Goal: Task Accomplishment & Management: Manage account settings

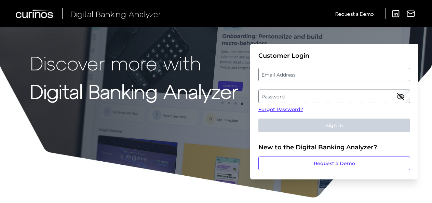
click at [279, 74] on label "Email Address" at bounding box center [334, 74] width 151 height 12
click at [279, 74] on input "email" at bounding box center [335, 75] width 152 height 14
click at [326, 75] on input "preema.[PERSON_NAME]" at bounding box center [335, 75] width 152 height 14
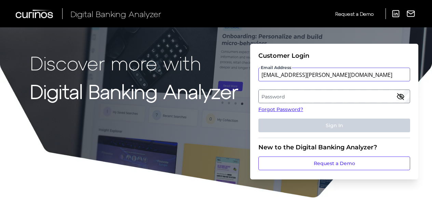
type input "[EMAIL_ADDRESS][PERSON_NAME][DOMAIN_NAME]"
click at [323, 94] on label "Password" at bounding box center [334, 96] width 151 height 12
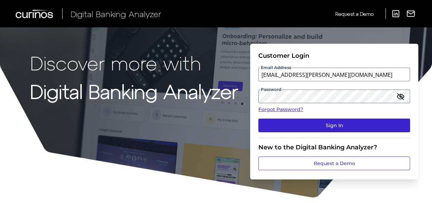
click at [343, 123] on button "Sign In" at bounding box center [335, 126] width 152 height 14
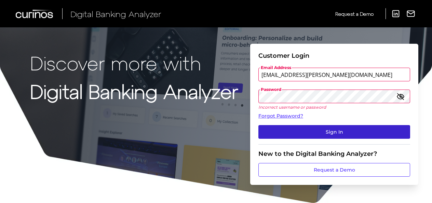
click at [318, 129] on button "Sign In" at bounding box center [335, 132] width 152 height 14
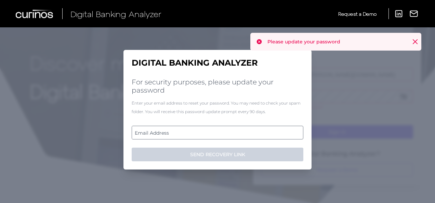
click at [165, 132] on label "Email Address" at bounding box center [217, 133] width 171 height 12
click at [165, 132] on input "email" at bounding box center [218, 133] width 172 height 14
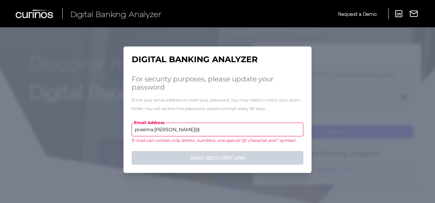
click at [198, 124] on input "preema.[PERSON_NAME]@" at bounding box center [218, 130] width 172 height 14
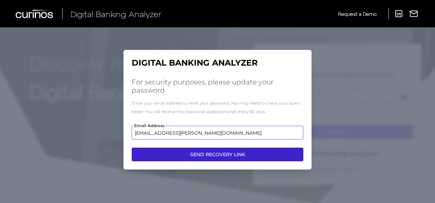
type input "[EMAIL_ADDRESS][PERSON_NAME][DOMAIN_NAME]"
click at [210, 156] on button "SEND RECOVERY LINK" at bounding box center [218, 155] width 172 height 14
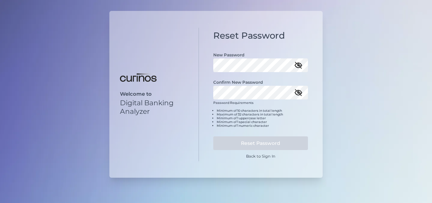
click at [299, 65] on icon "button" at bounding box center [298, 65] width 7 height 5
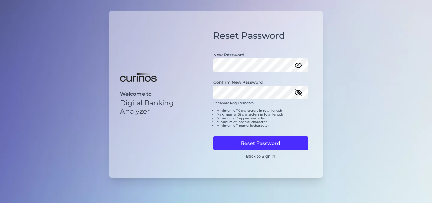
click at [300, 94] on icon "button" at bounding box center [299, 93] width 8 height 8
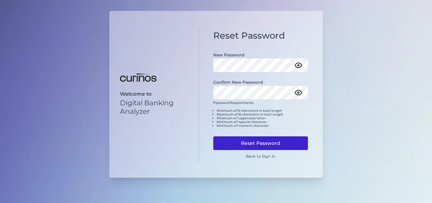
click at [254, 144] on button "Reset Password" at bounding box center [260, 143] width 95 height 14
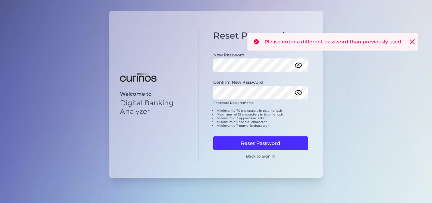
click at [411, 38] on div "Please enter a different password than previously used" at bounding box center [333, 42] width 171 height 18
click at [412, 39] on icon at bounding box center [412, 41] width 7 height 7
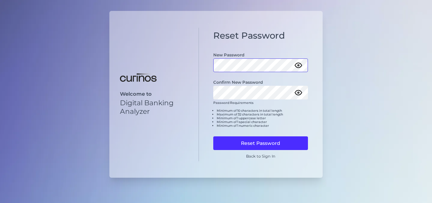
click at [206, 66] on div "Reset Password New Password Confirm New Password Password Requirements Minimum …" at bounding box center [261, 95] width 124 height 134
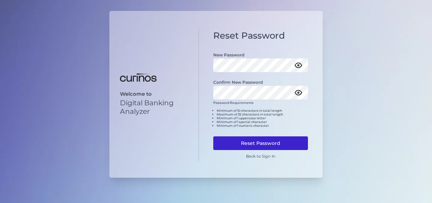
click at [269, 145] on button "Reset Password" at bounding box center [260, 143] width 95 height 14
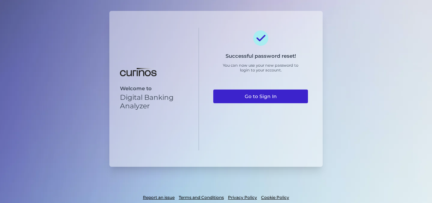
click at [253, 96] on link "Go to Sign In" at bounding box center [260, 97] width 95 height 14
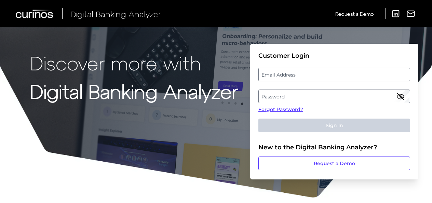
click at [288, 75] on label "Email Address" at bounding box center [334, 74] width 151 height 12
click at [288, 75] on input "email" at bounding box center [335, 75] width 152 height 14
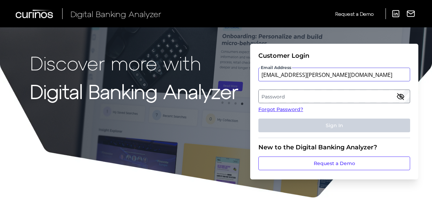
type input "[EMAIL_ADDRESS][PERSON_NAME][DOMAIN_NAME]"
drag, startPoint x: 306, startPoint y: 100, endPoint x: 307, endPoint y: 94, distance: 5.6
click at [307, 94] on label "Password" at bounding box center [334, 96] width 151 height 12
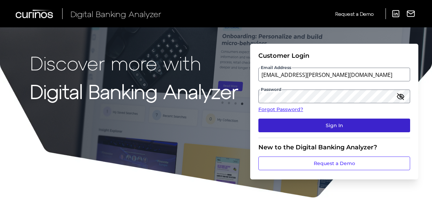
click at [338, 126] on button "Sign In" at bounding box center [335, 126] width 152 height 14
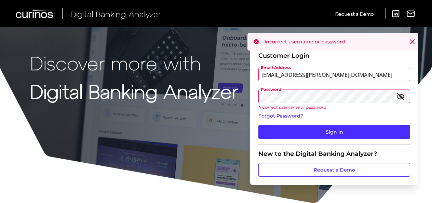
click at [400, 95] on icon "button" at bounding box center [401, 96] width 7 height 5
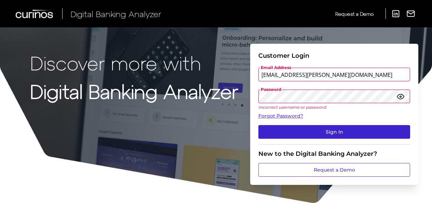
click at [329, 131] on button "Sign In" at bounding box center [335, 132] width 152 height 14
